Goal: Transaction & Acquisition: Purchase product/service

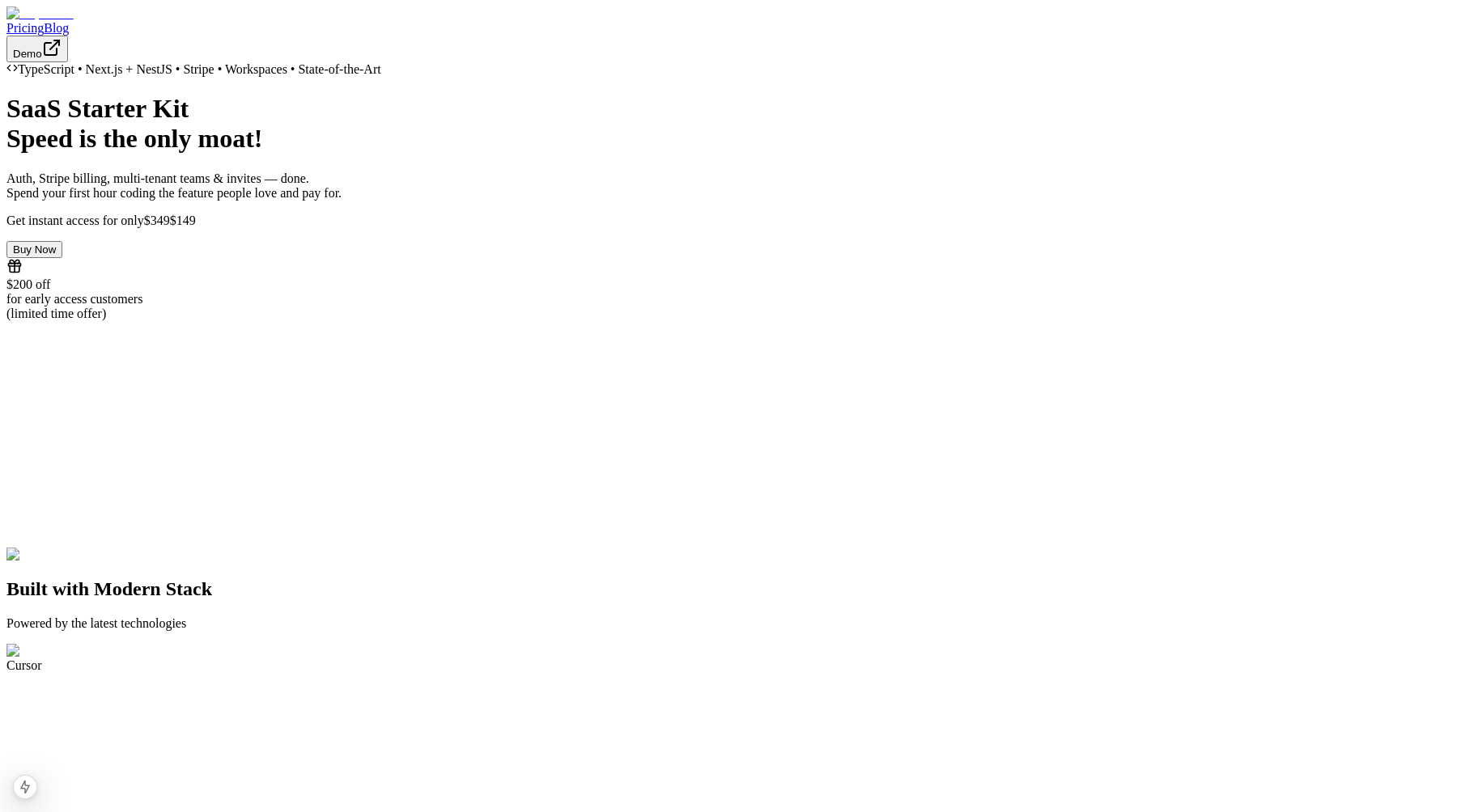
click at [62, 258] on button "Buy Now" at bounding box center [34, 249] width 56 height 17
click at [120, 727] on icon "Hide Errors" at bounding box center [118, 730] width 10 height 10
click at [62, 258] on button "Buy Now" at bounding box center [34, 249] width 56 height 17
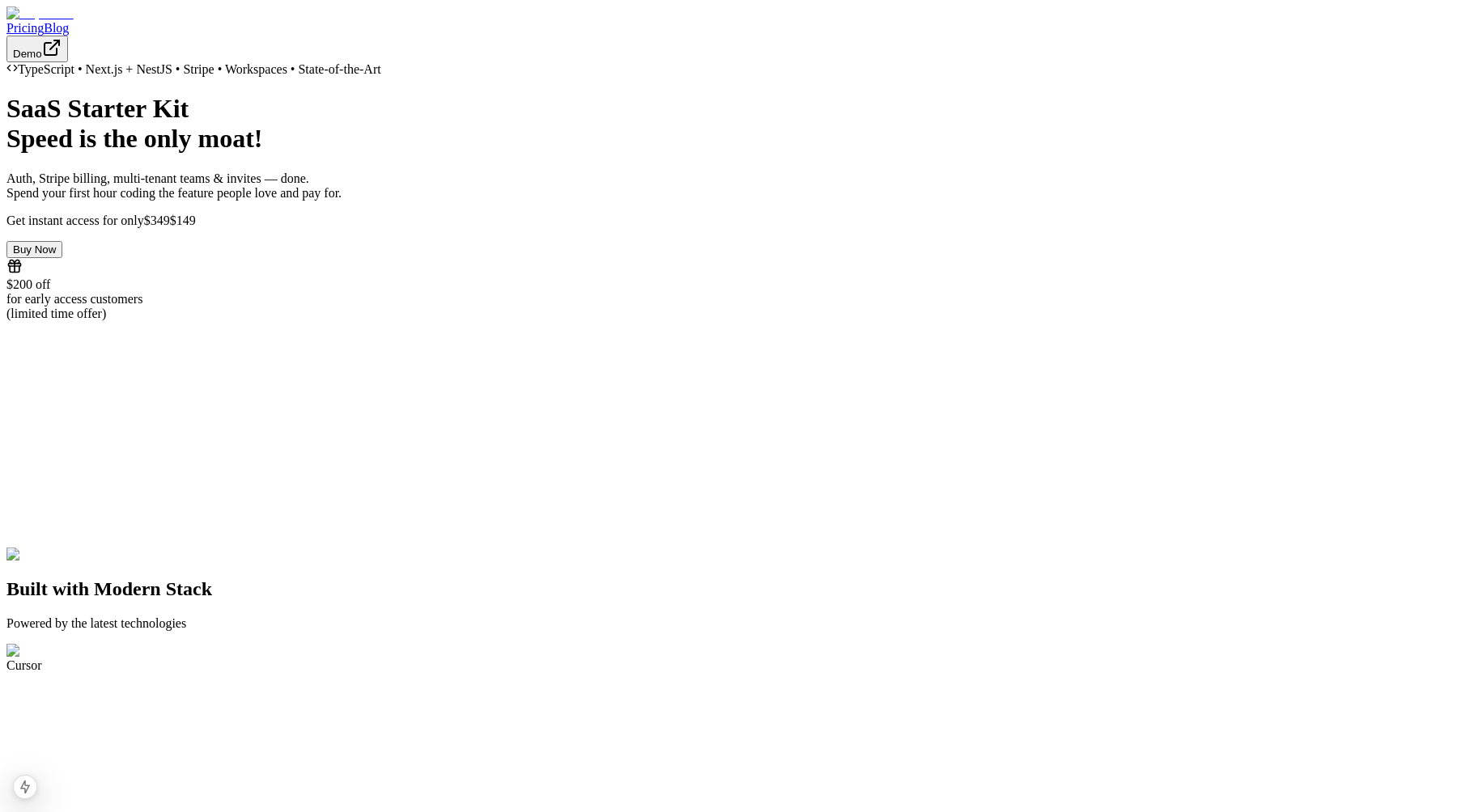
click at [62, 258] on button "Buy Now" at bounding box center [34, 249] width 56 height 17
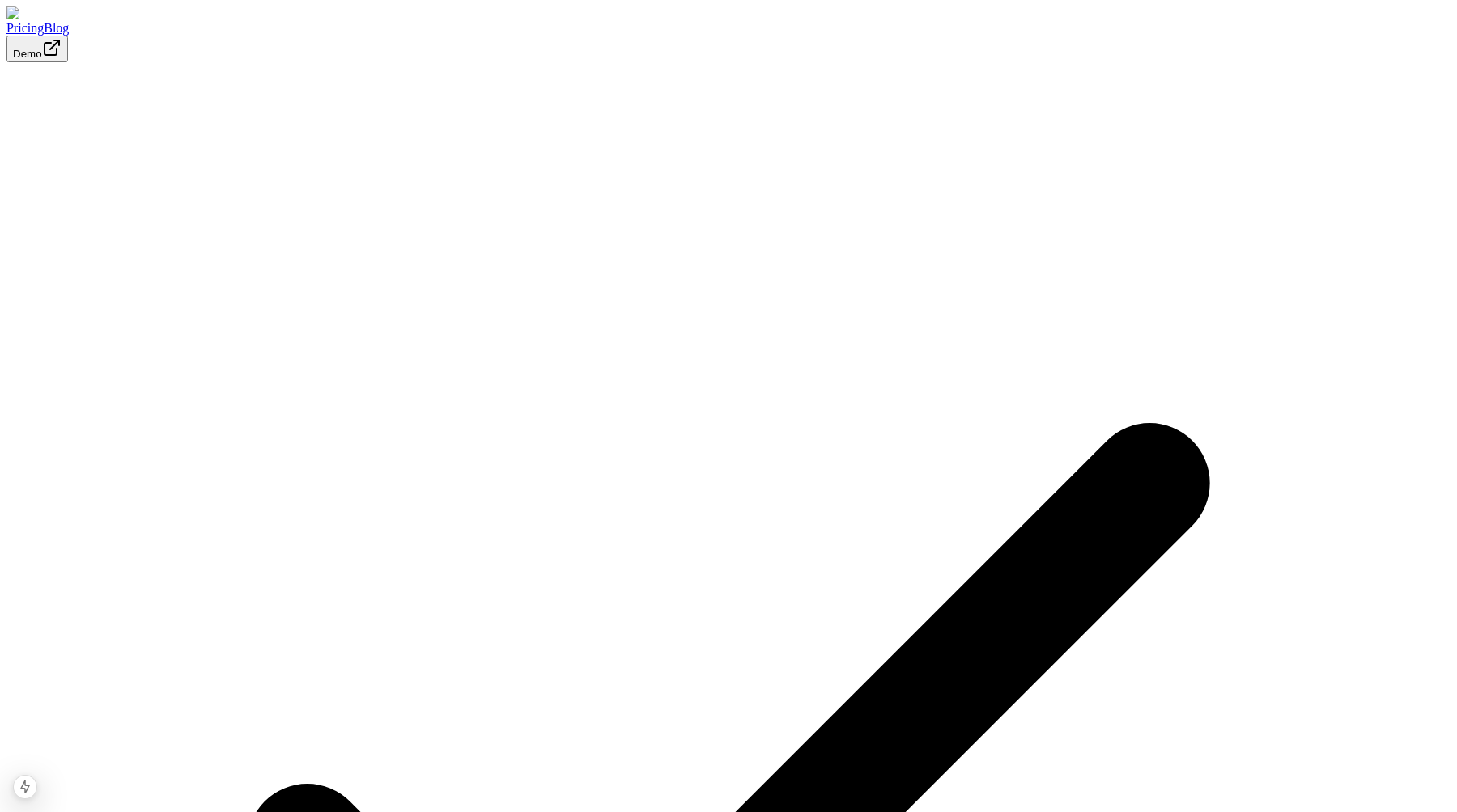
click at [73, 21] on img at bounding box center [39, 14] width 67 height 15
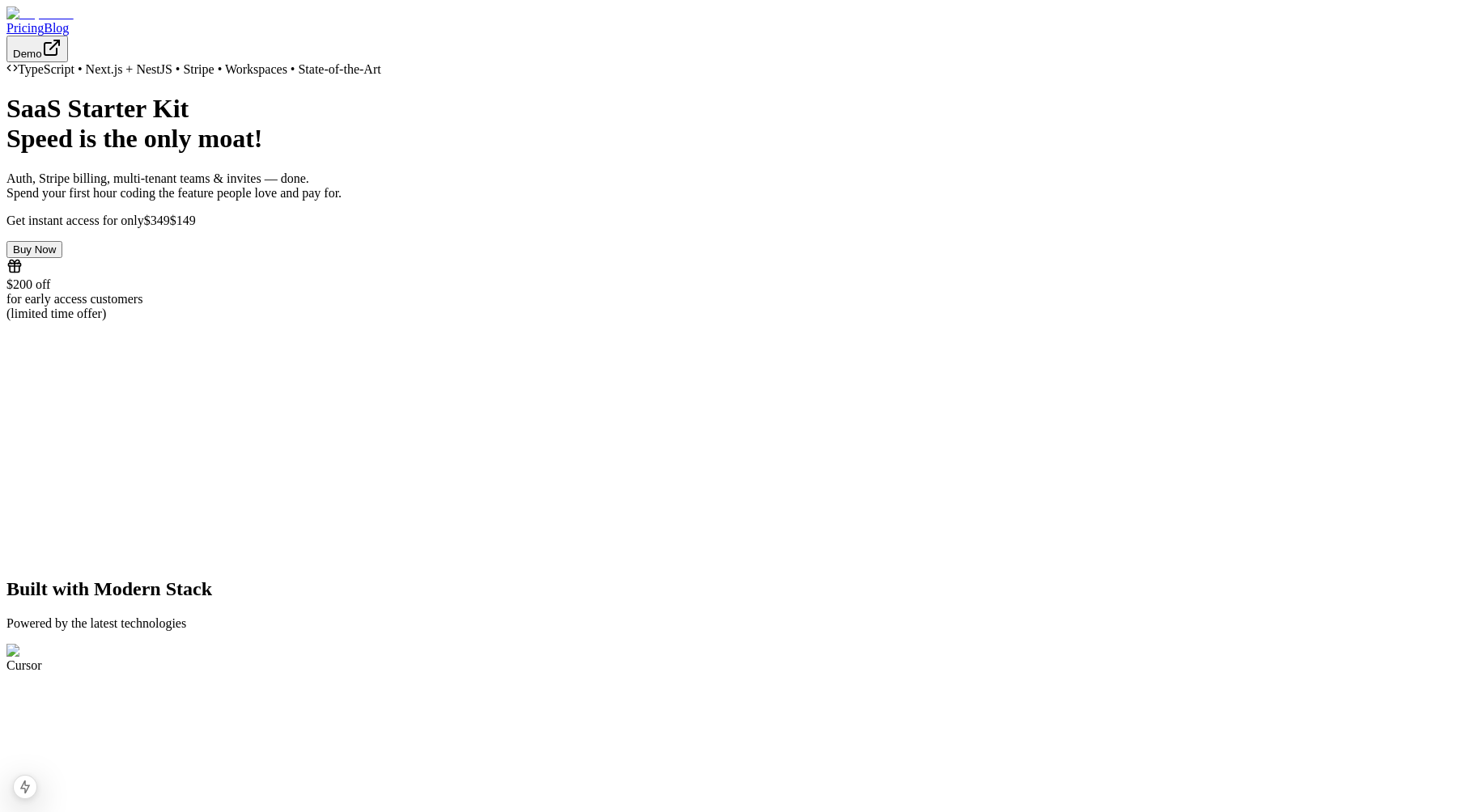
click at [62, 258] on button "Buy Now" at bounding box center [34, 249] width 56 height 17
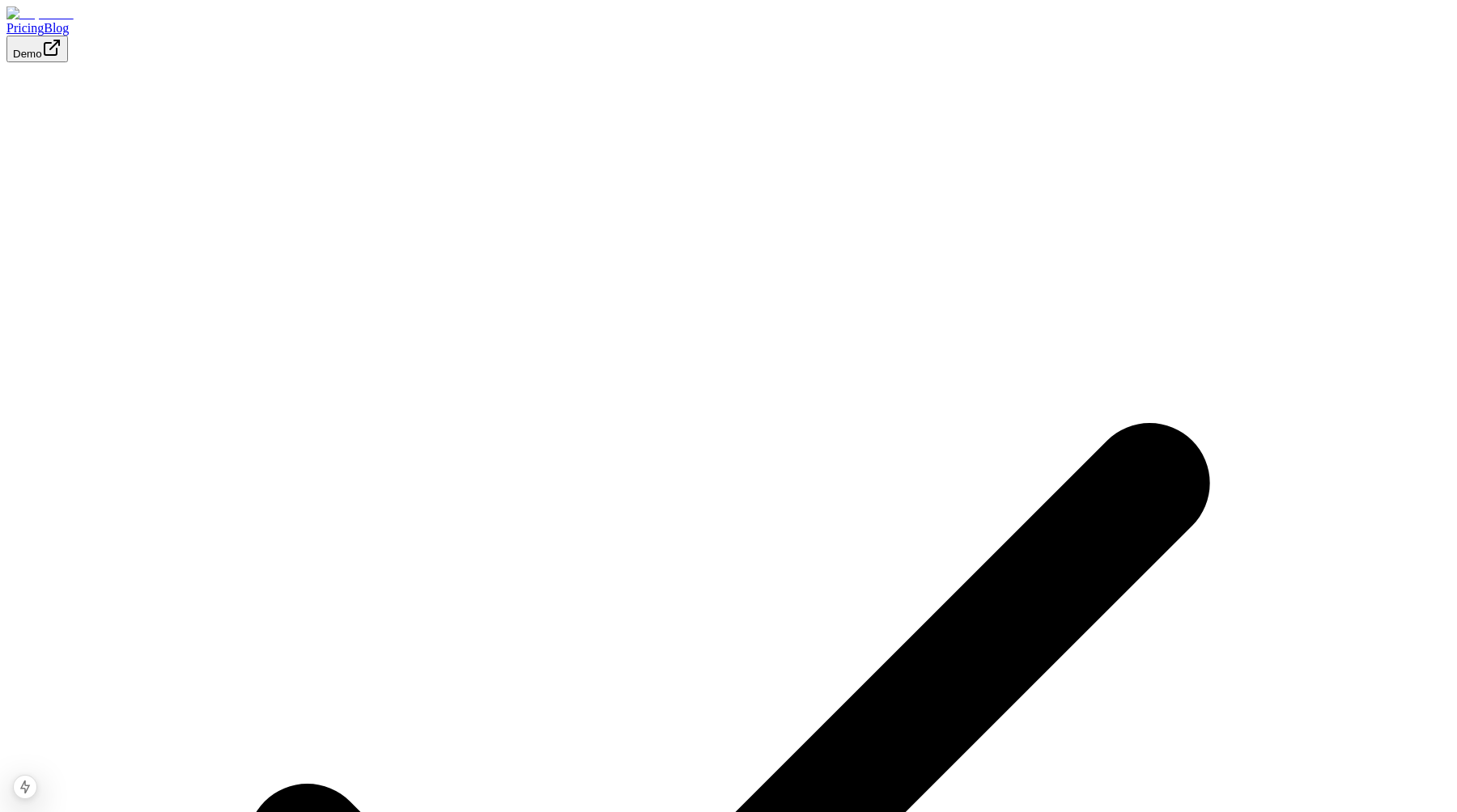
click at [73, 21] on img at bounding box center [39, 14] width 67 height 15
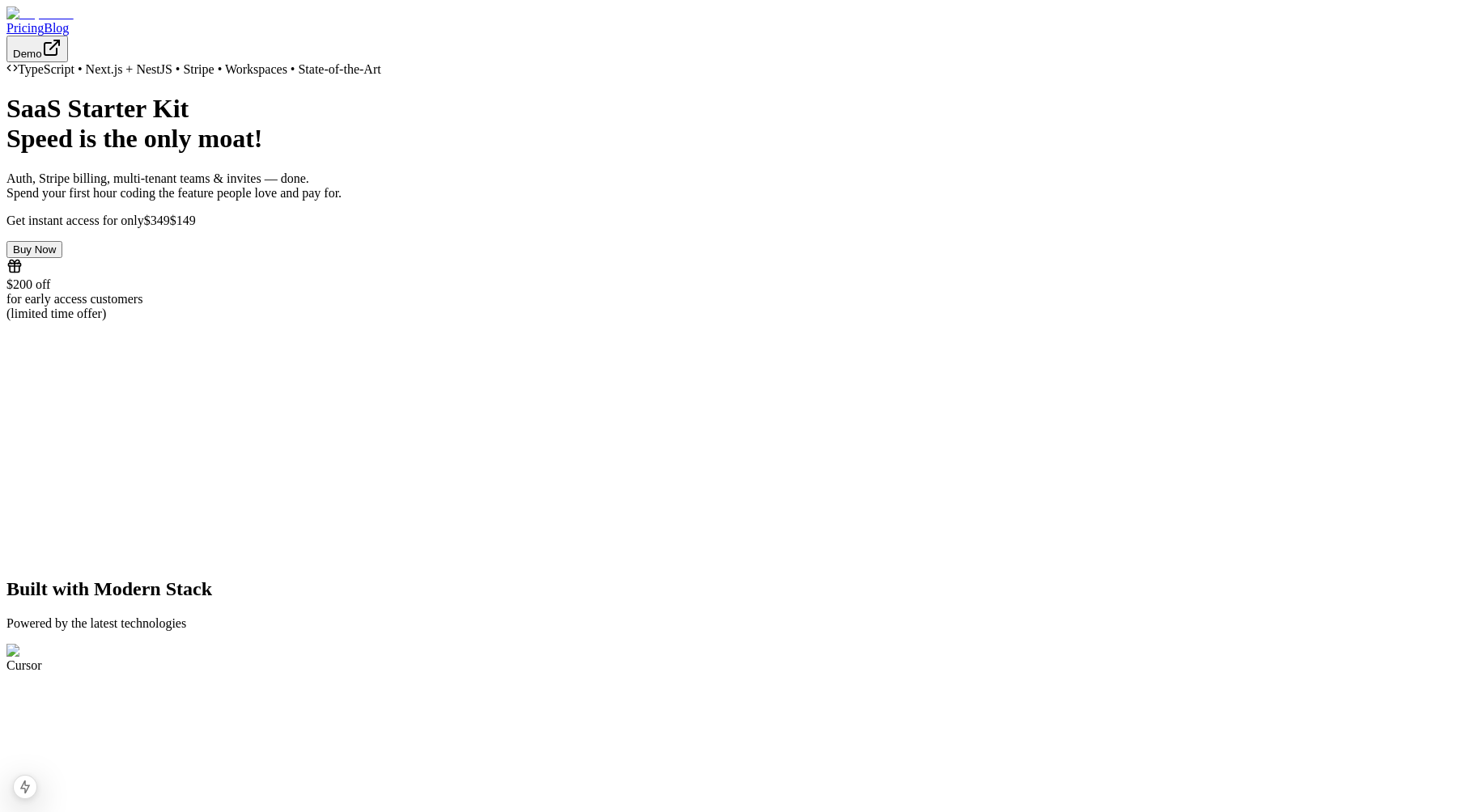
click at [62, 258] on button "Buy Now" at bounding box center [34, 249] width 56 height 17
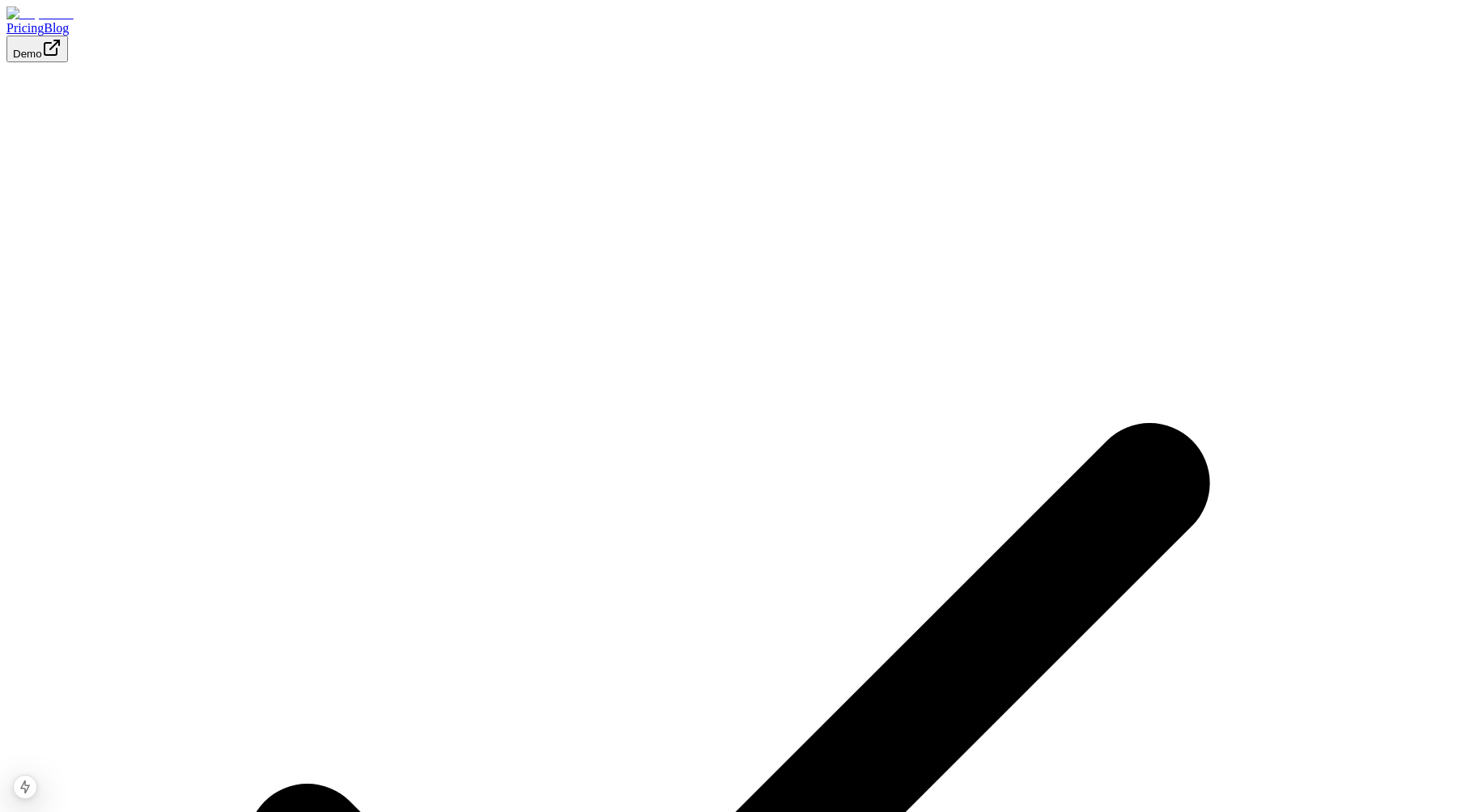
click at [272, 6] on div "Pricing Blog" at bounding box center [728, 21] width 1444 height 29
click at [73, 21] on img at bounding box center [39, 14] width 67 height 15
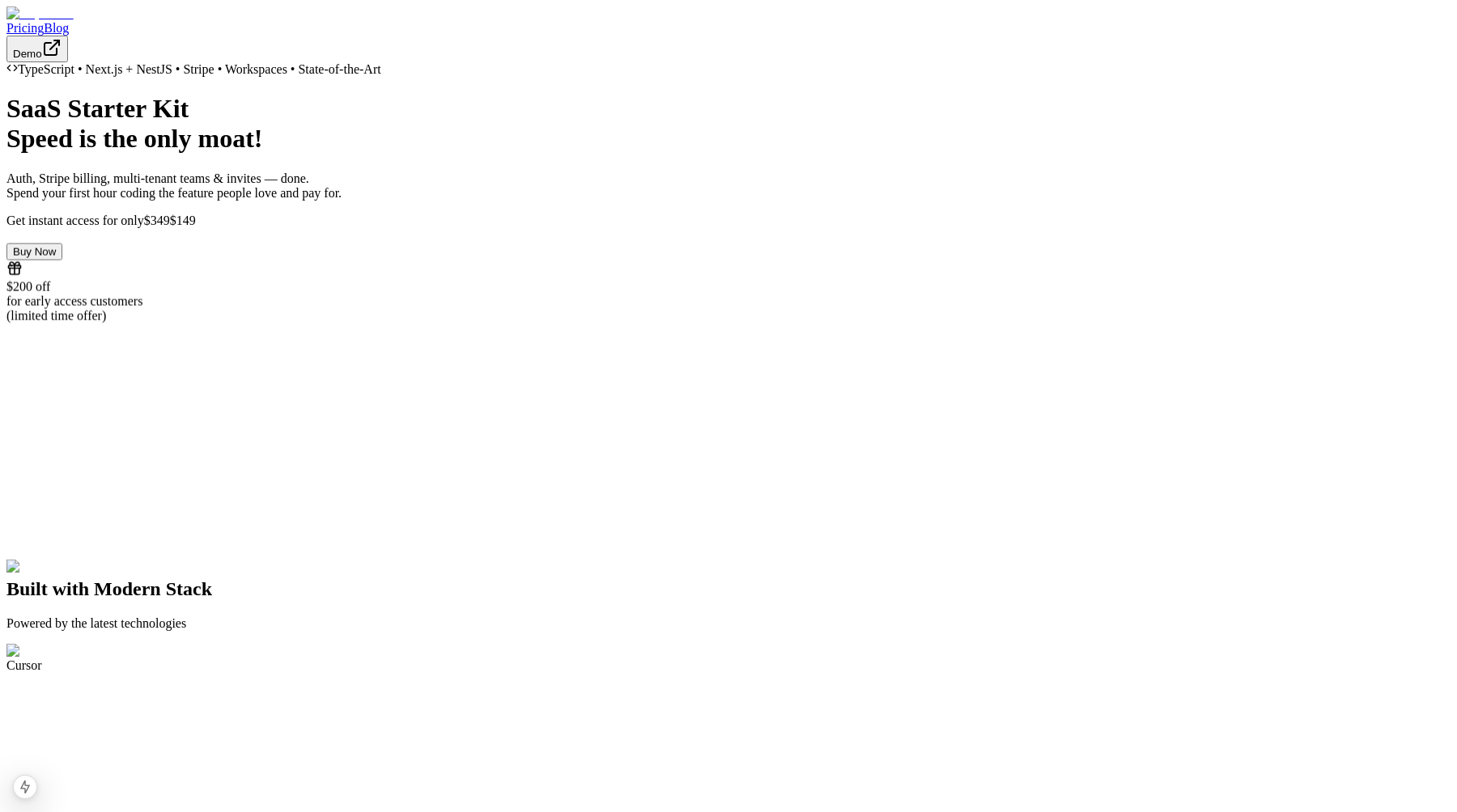
click at [62, 259] on button "Buy Now" at bounding box center [34, 251] width 56 height 17
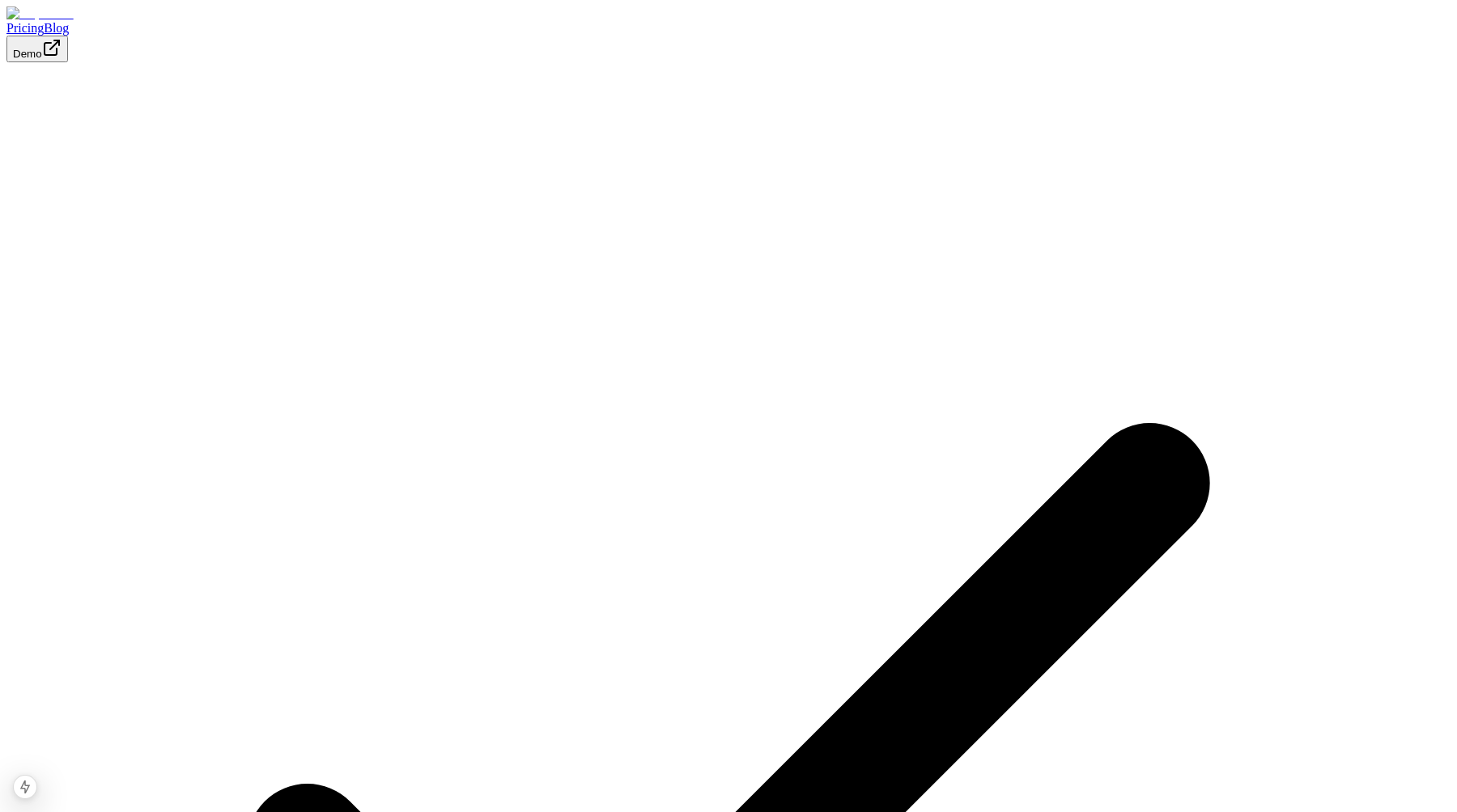
click at [73, 21] on img at bounding box center [39, 14] width 67 height 15
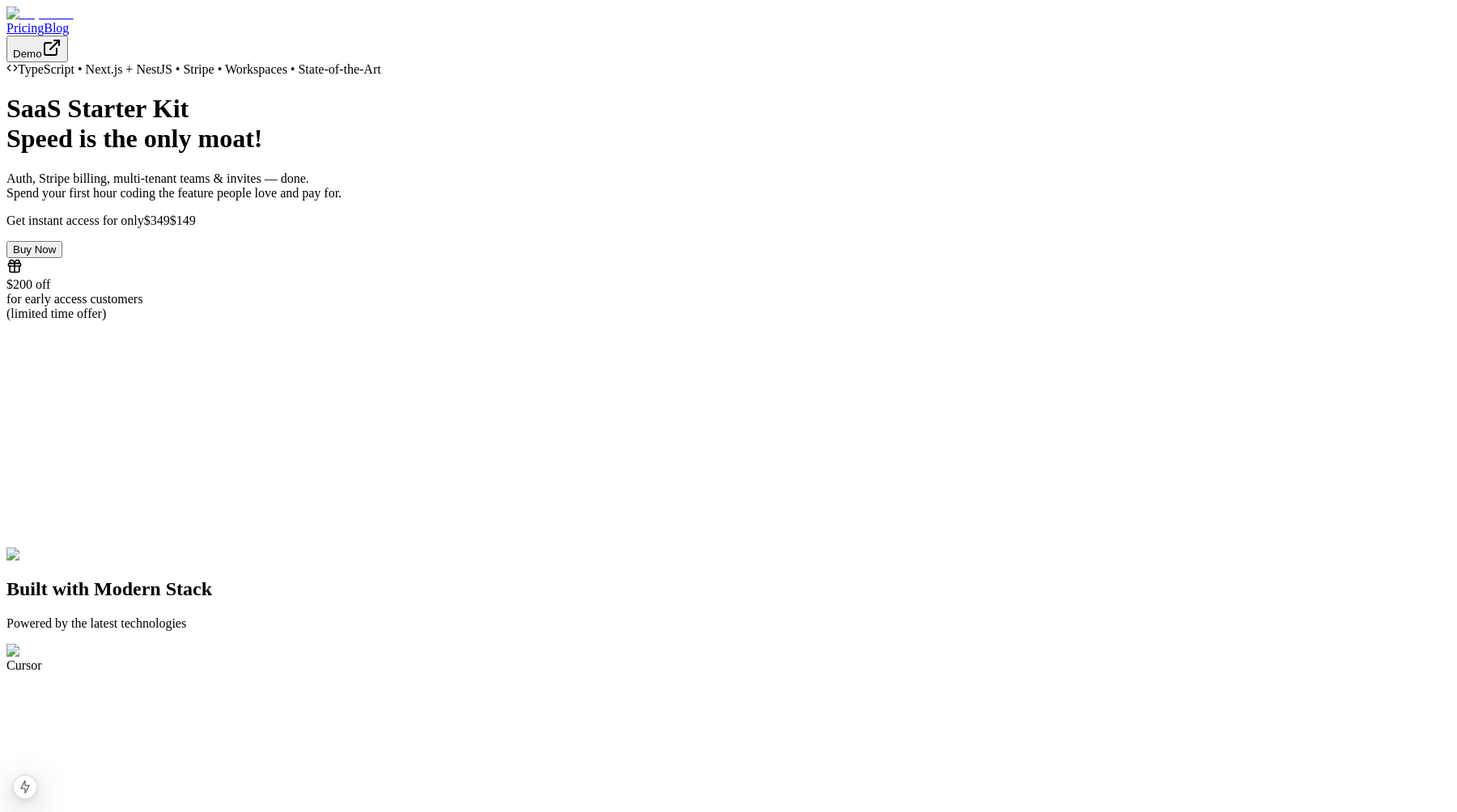
click at [62, 258] on button "Buy Now" at bounding box center [34, 249] width 56 height 17
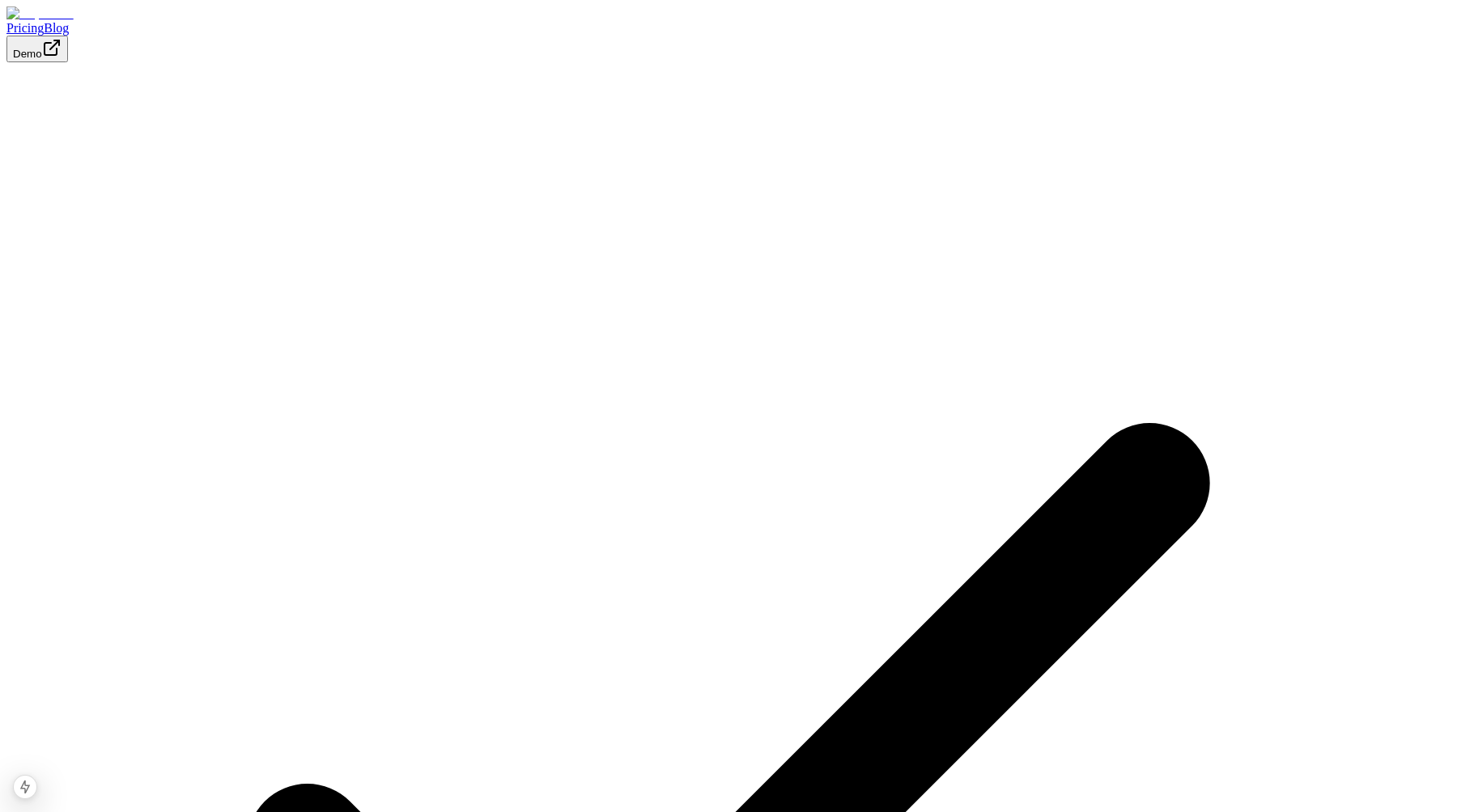
click at [73, 21] on img at bounding box center [39, 14] width 67 height 15
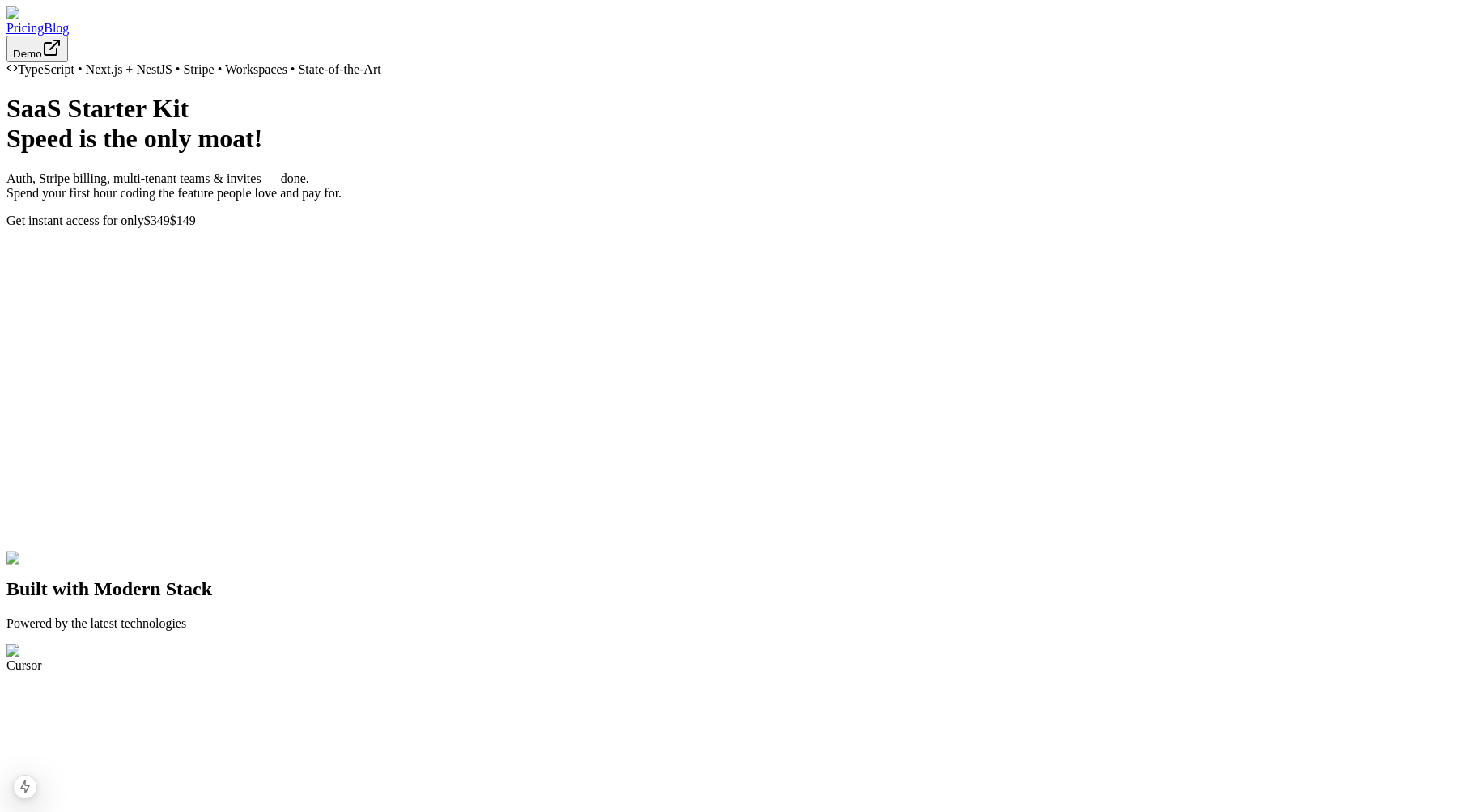
click at [62, 258] on button "Buy Now" at bounding box center [34, 249] width 56 height 17
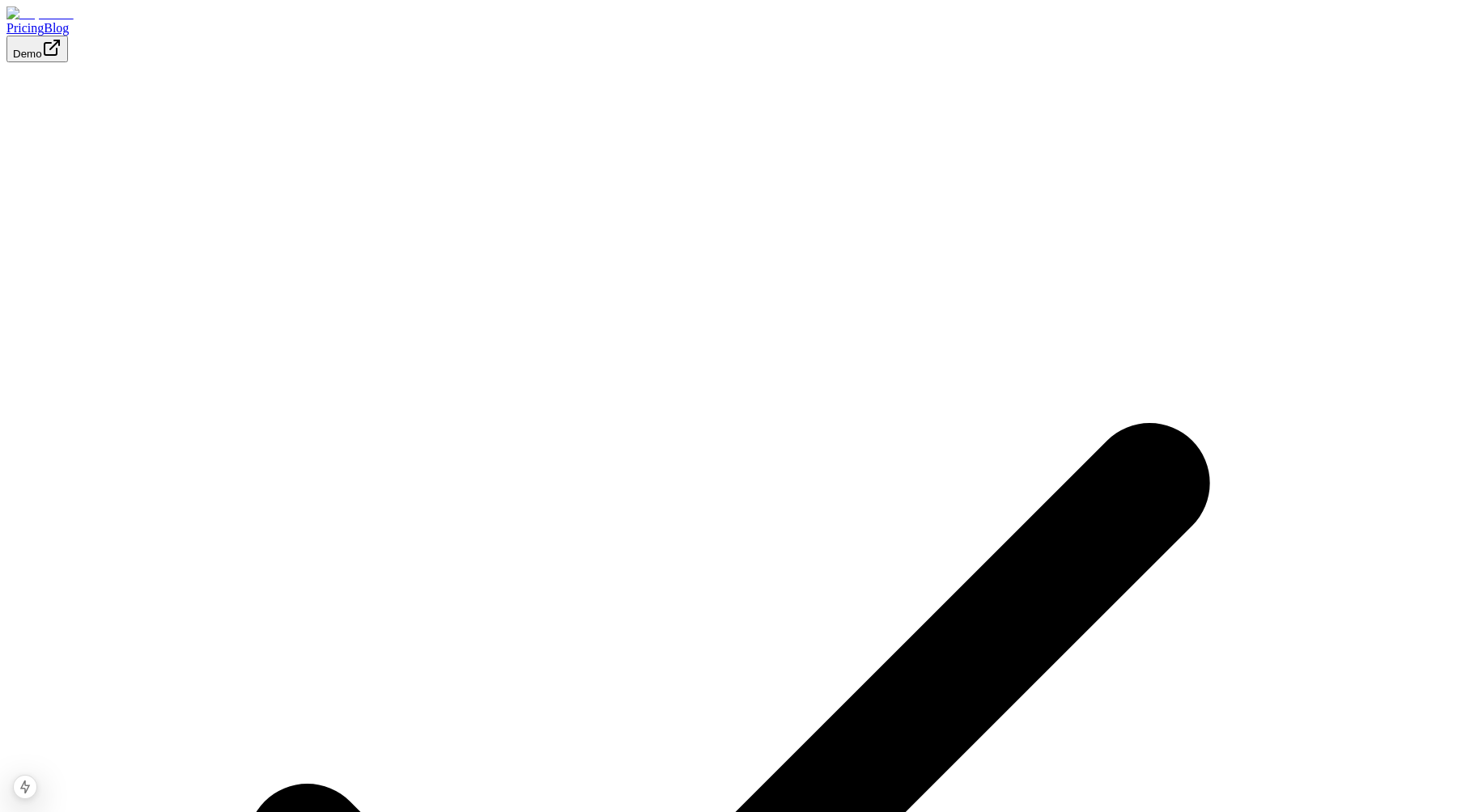
click at [303, 21] on div at bounding box center [728, 14] width 1444 height 15
